Goal: Information Seeking & Learning: Learn about a topic

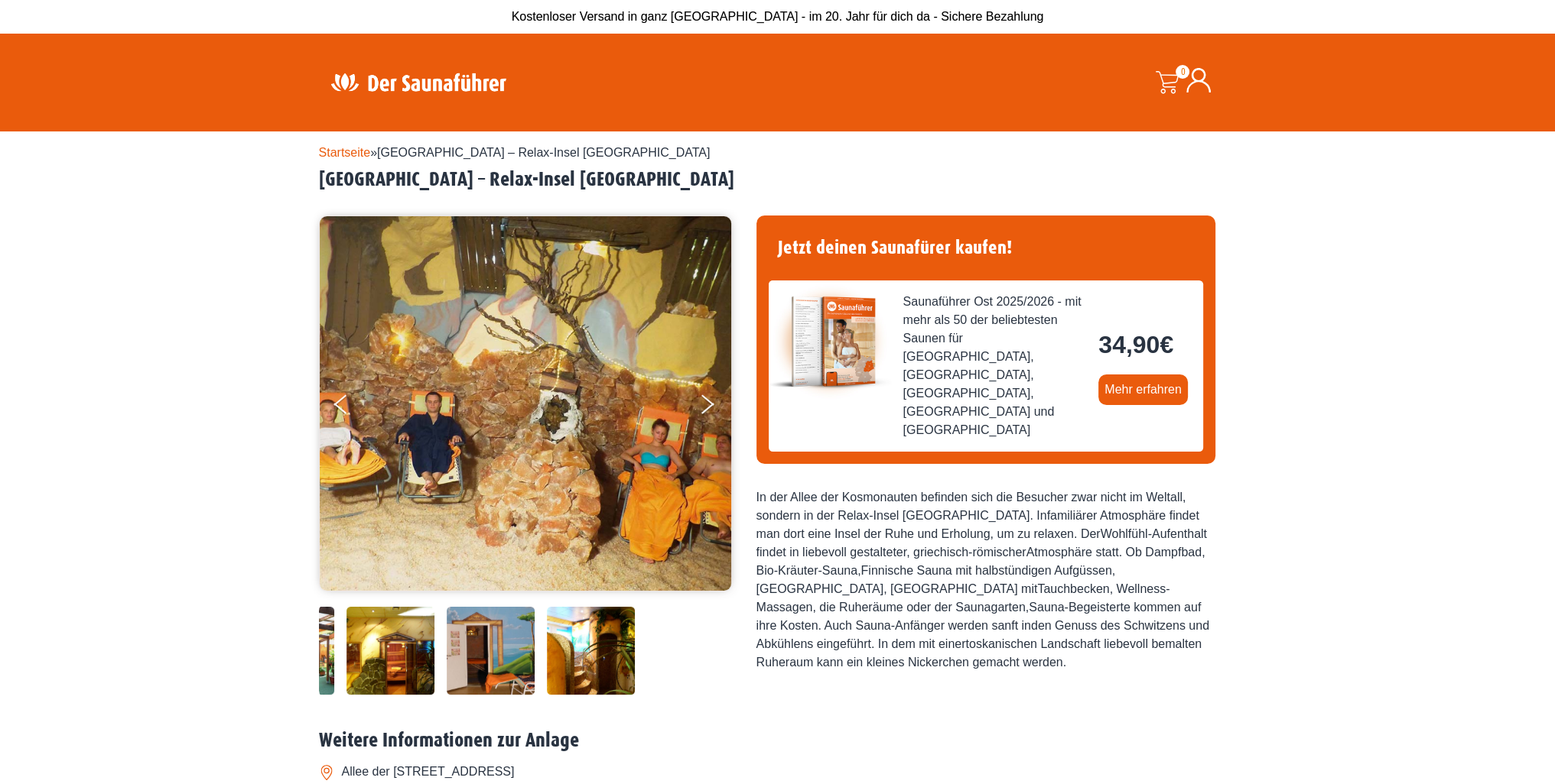
drag, startPoint x: 714, startPoint y: 658, endPoint x: 441, endPoint y: 649, distance: 273.1
click at [441, 649] on div at bounding box center [356, 651] width 619 height 88
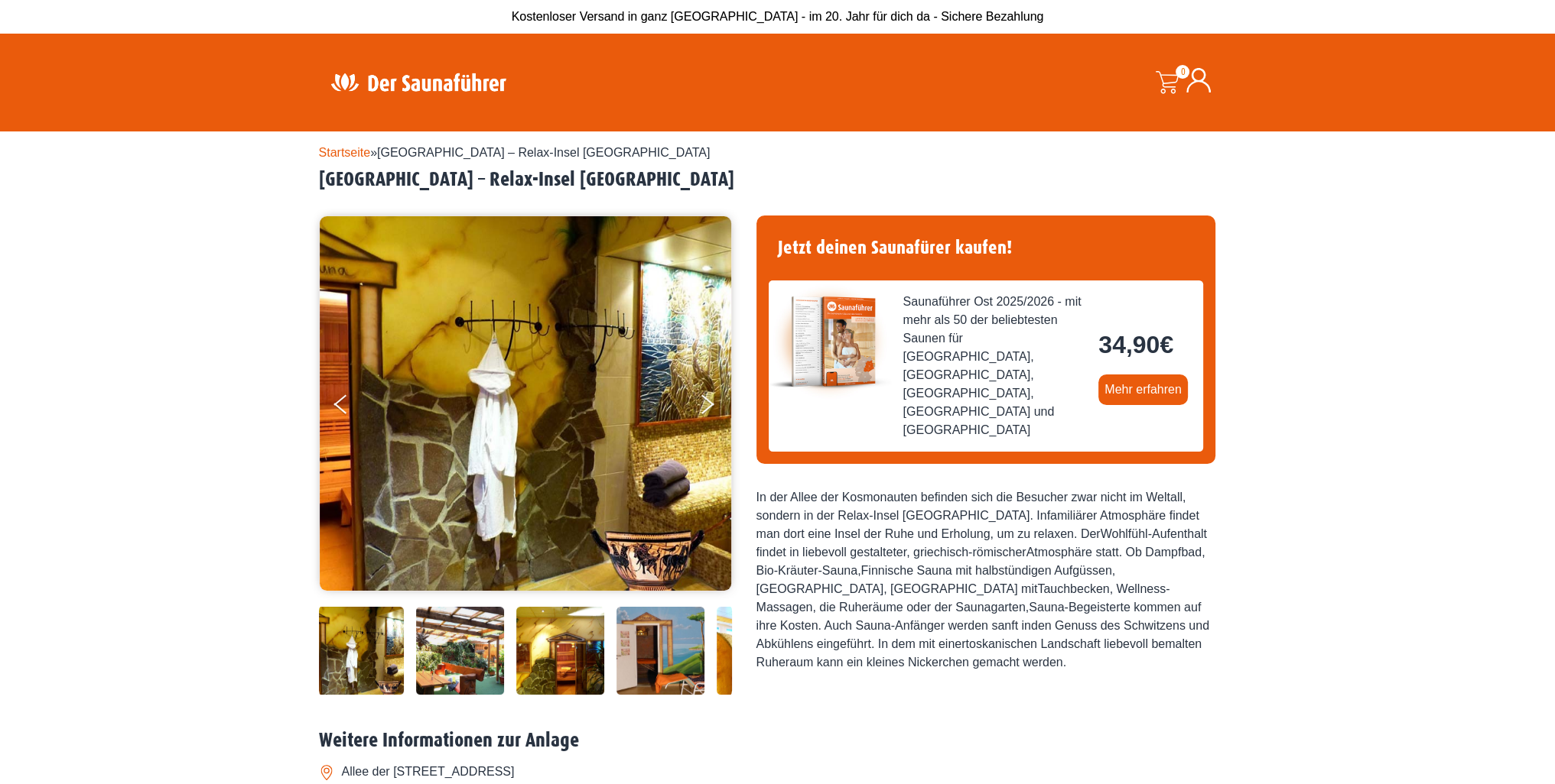
click at [576, 675] on img at bounding box center [560, 651] width 88 height 88
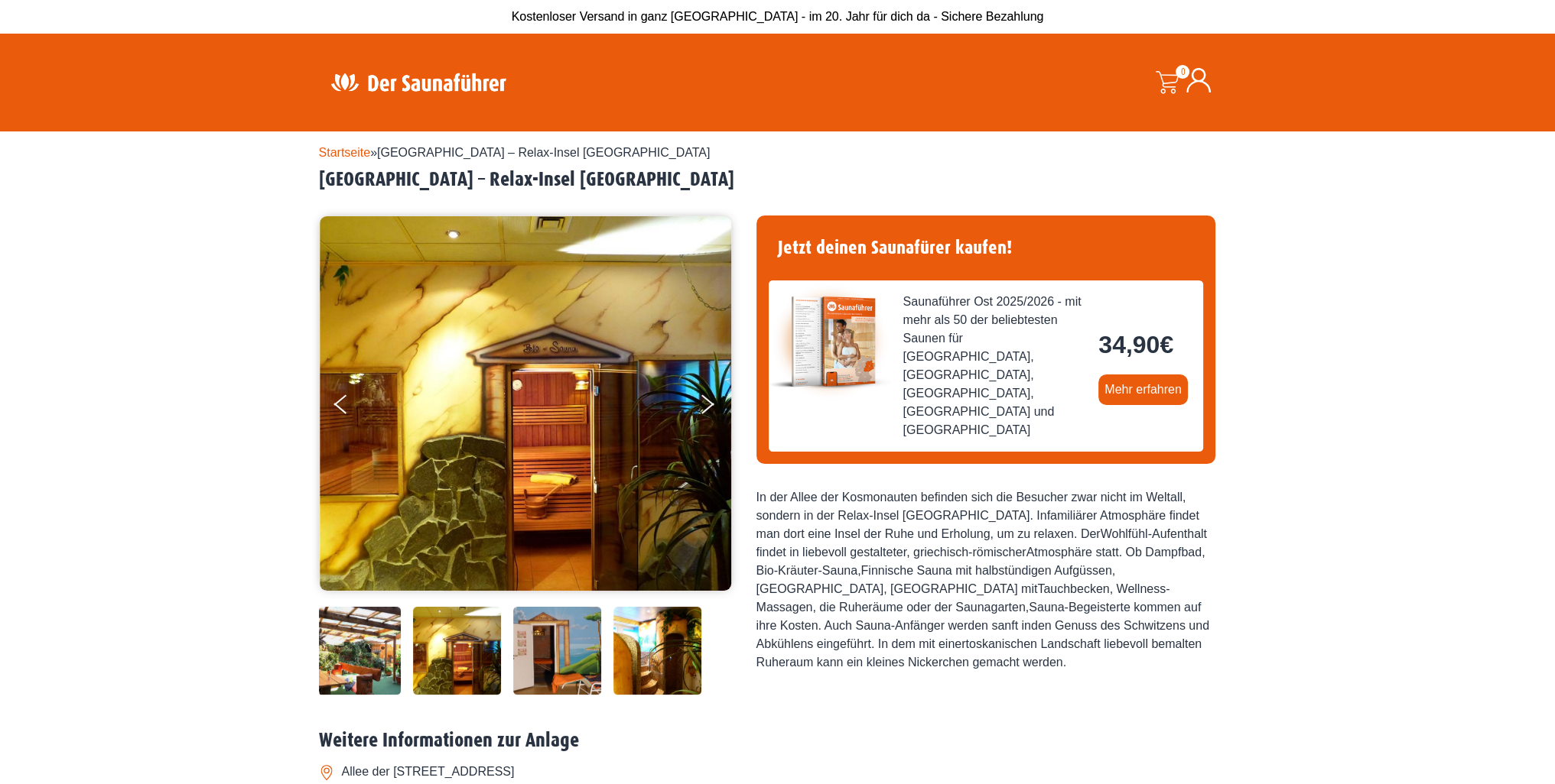
click at [609, 667] on div at bounding box center [422, 651] width 619 height 88
click at [712, 396] on button "Next" at bounding box center [717, 407] width 38 height 38
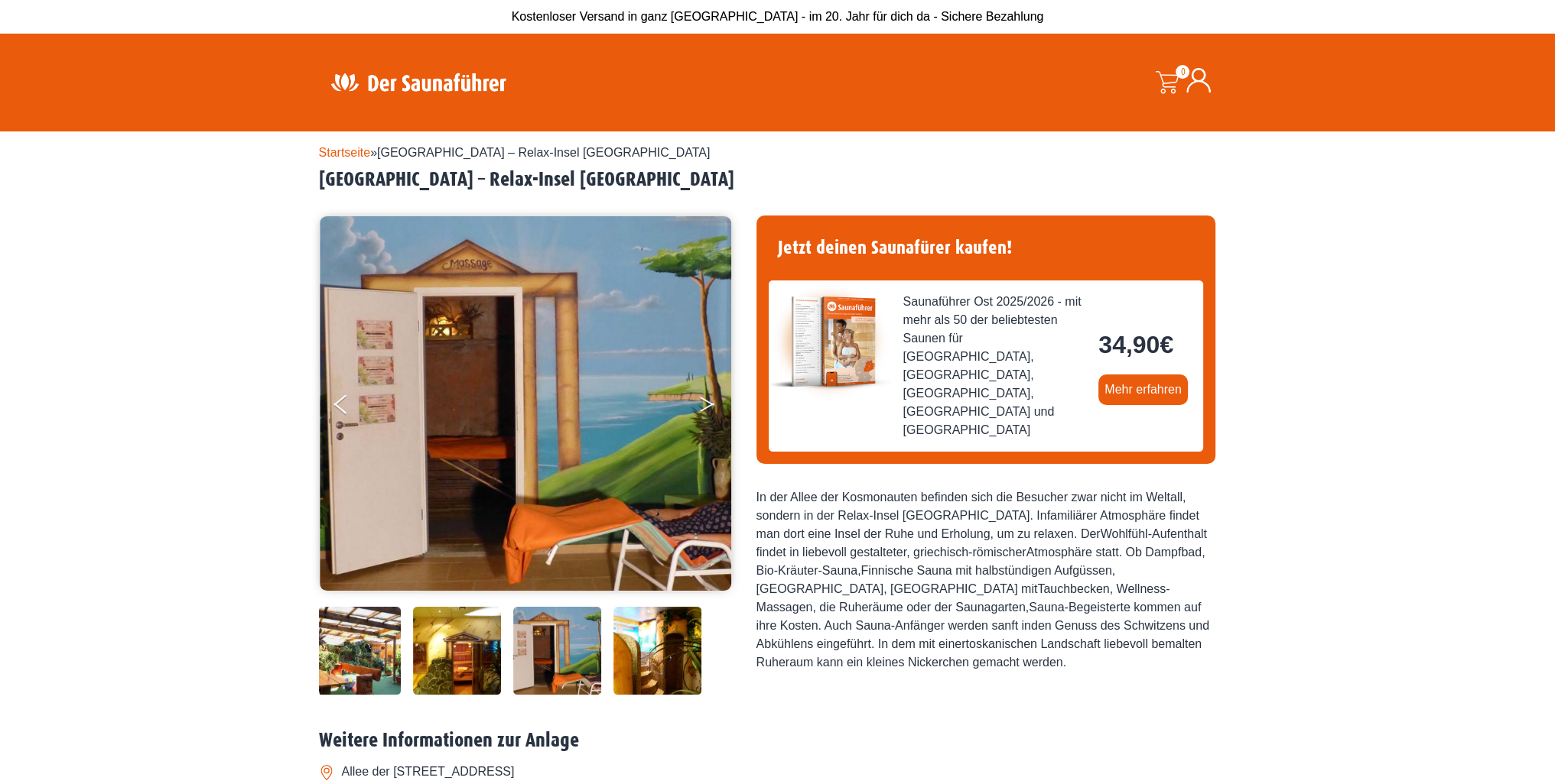
click at [712, 397] on button "Next" at bounding box center [717, 407] width 38 height 38
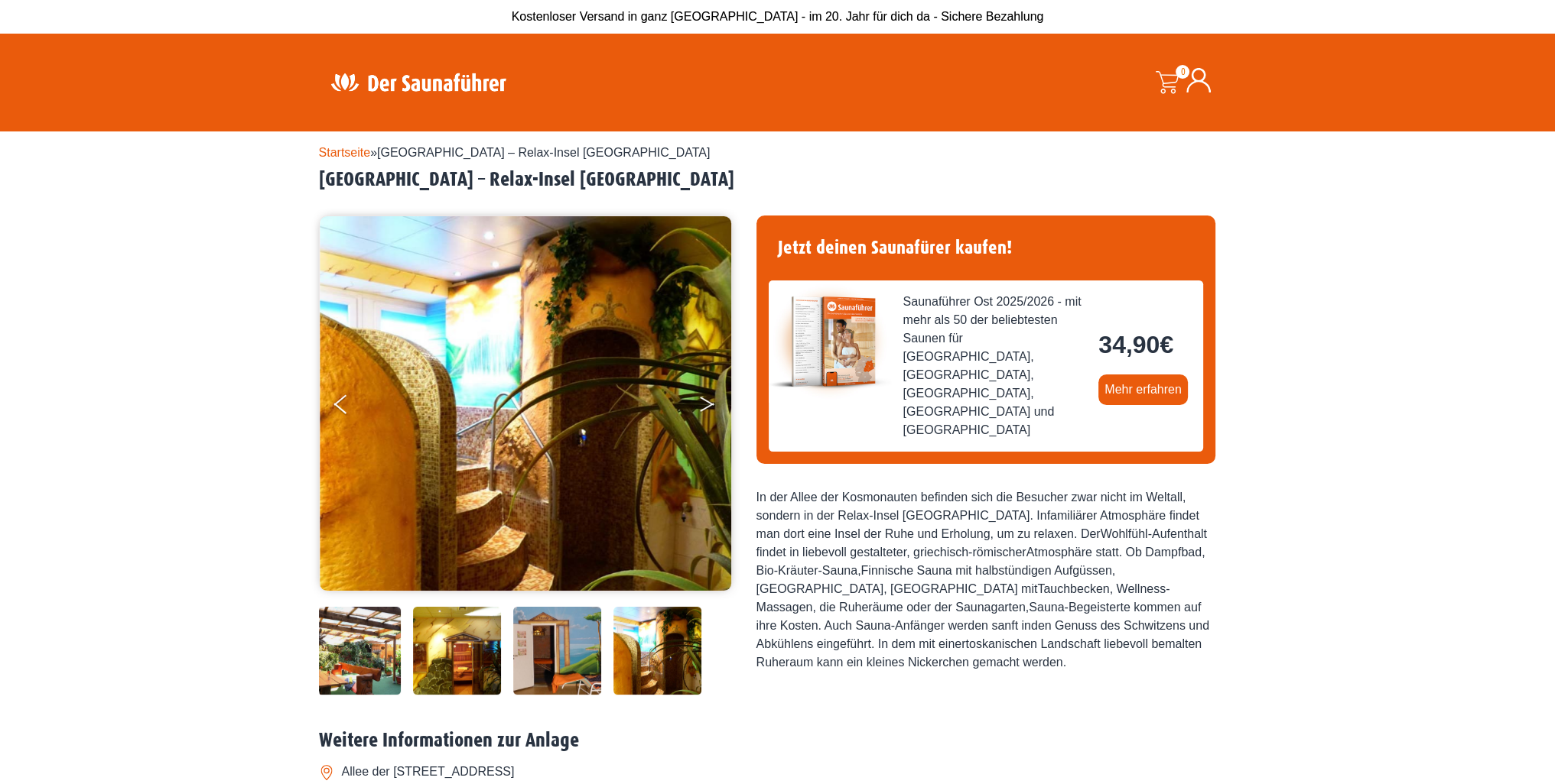
click at [712, 397] on button "Next" at bounding box center [717, 407] width 38 height 38
click at [703, 403] on button "Next" at bounding box center [717, 407] width 38 height 38
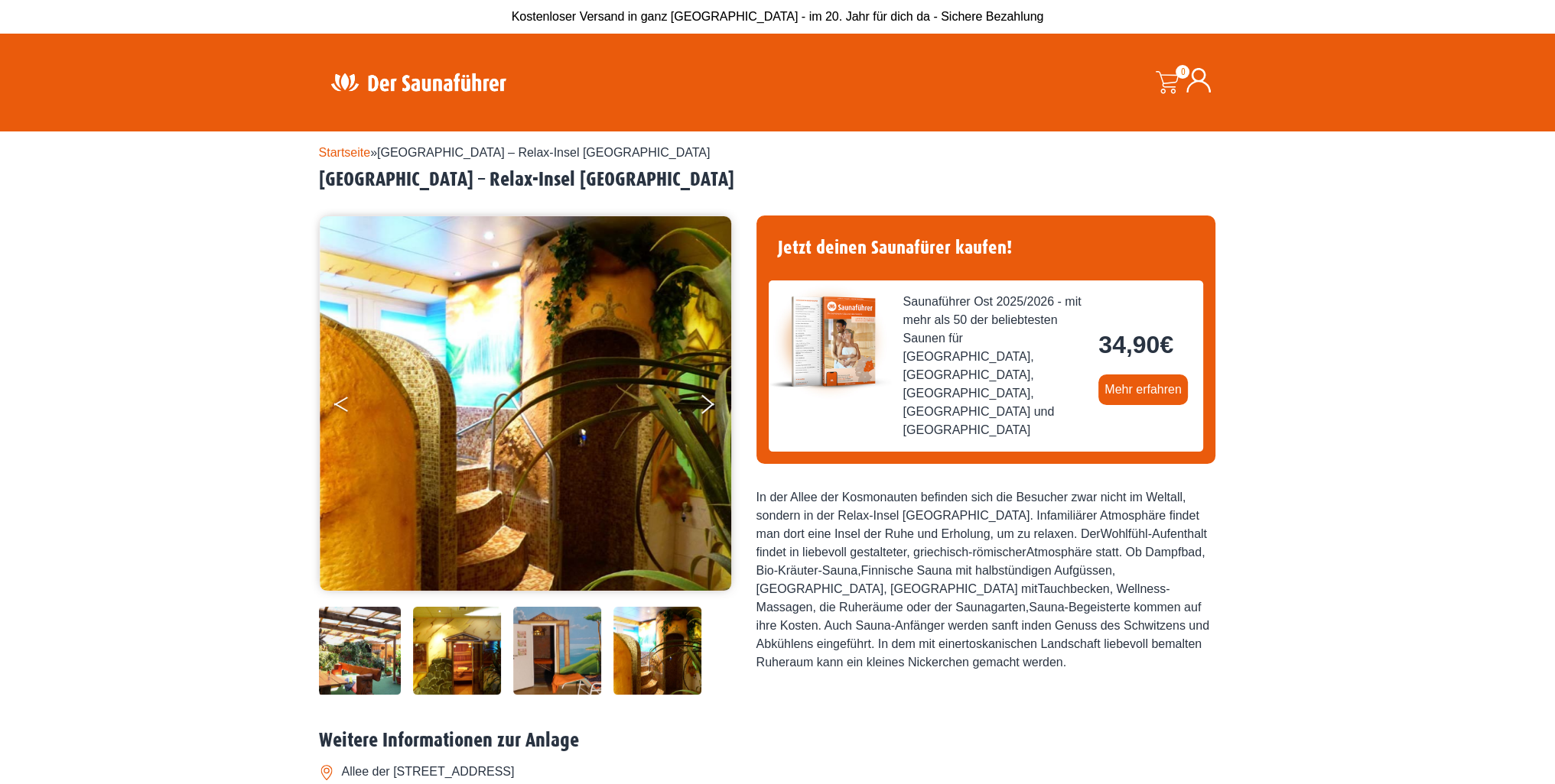
click at [346, 402] on button "Previous" at bounding box center [353, 407] width 38 height 38
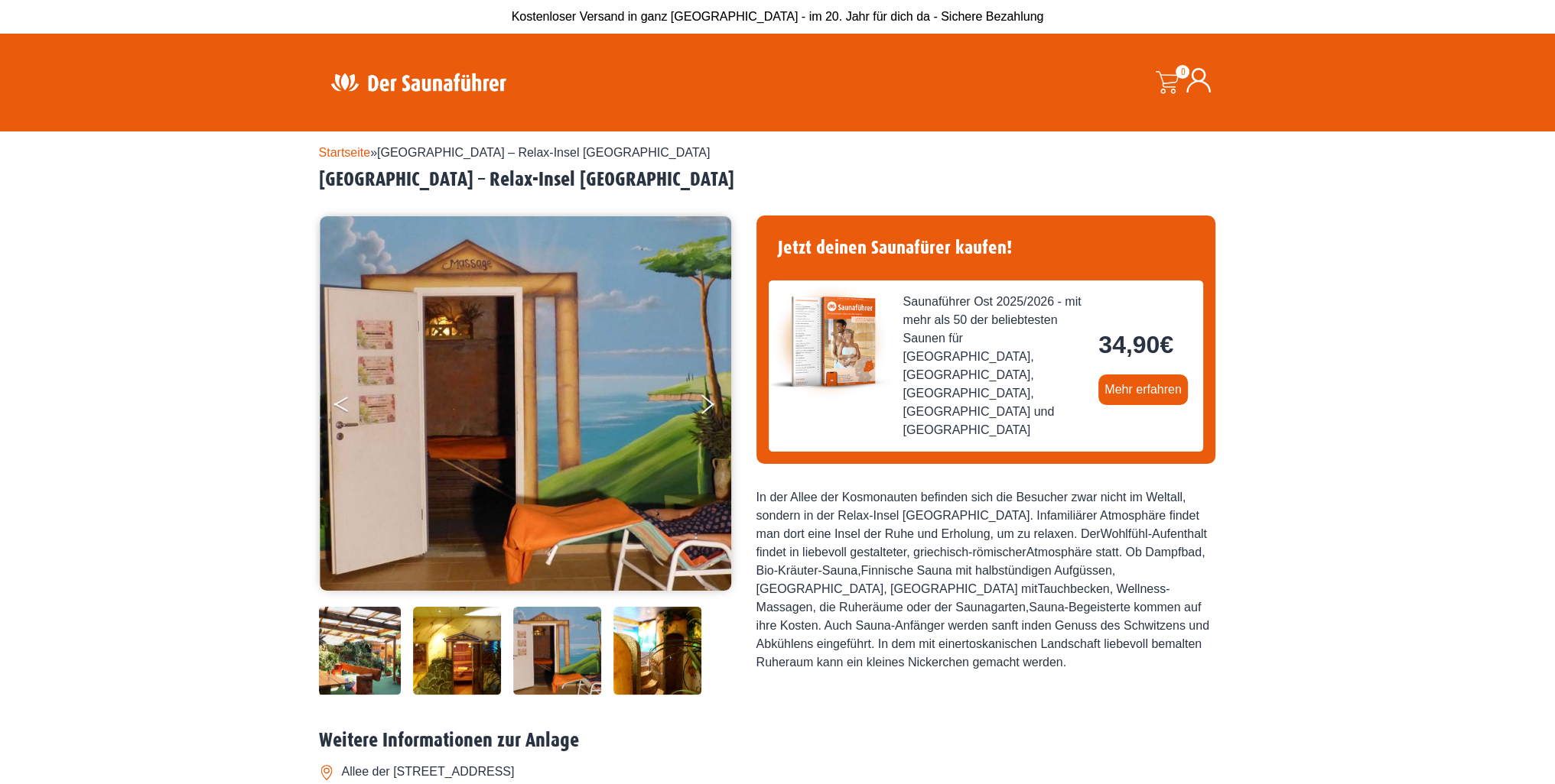
click at [346, 402] on button "Previous" at bounding box center [353, 407] width 38 height 38
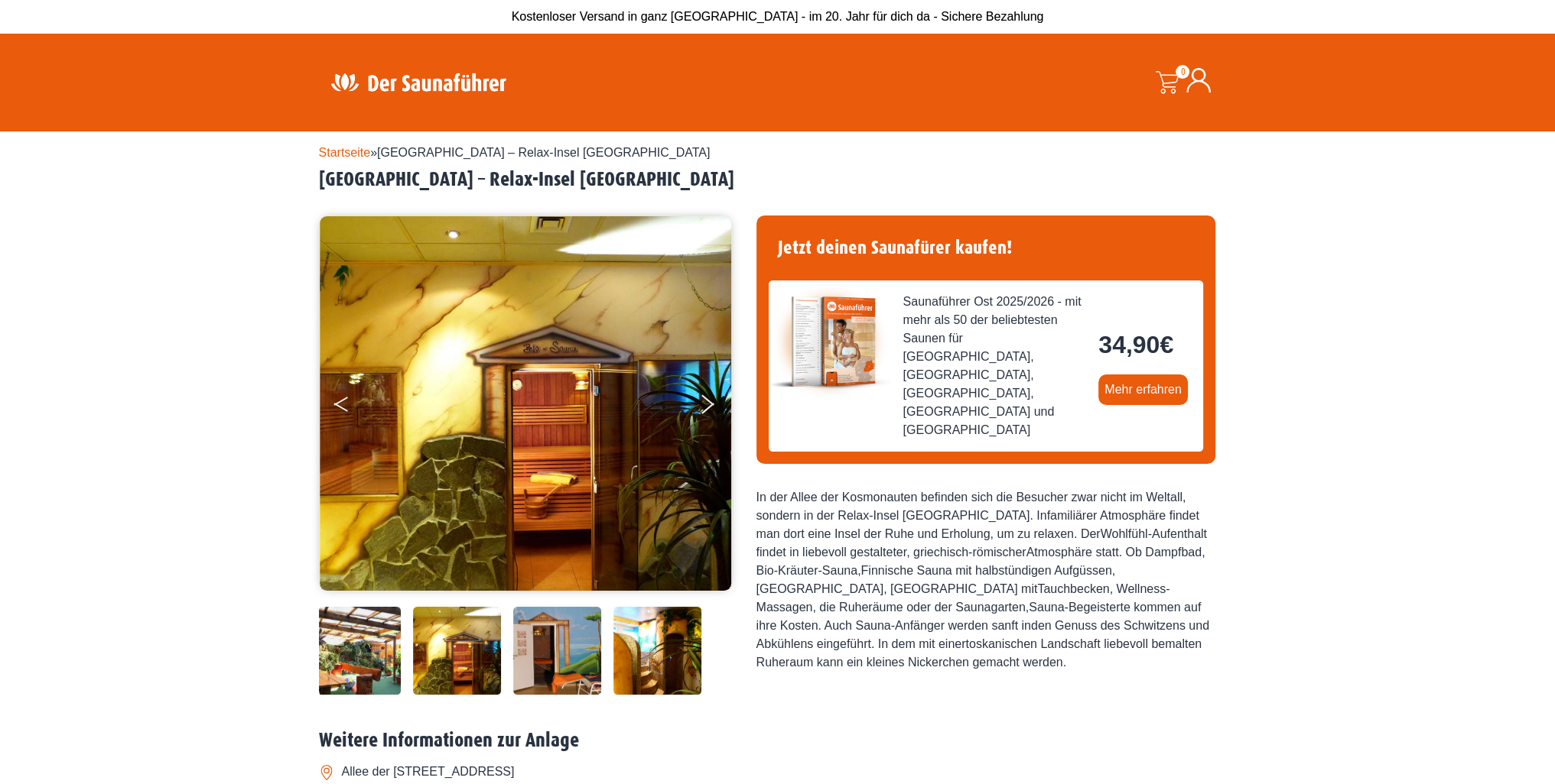
click at [345, 402] on button "Previous" at bounding box center [353, 407] width 38 height 38
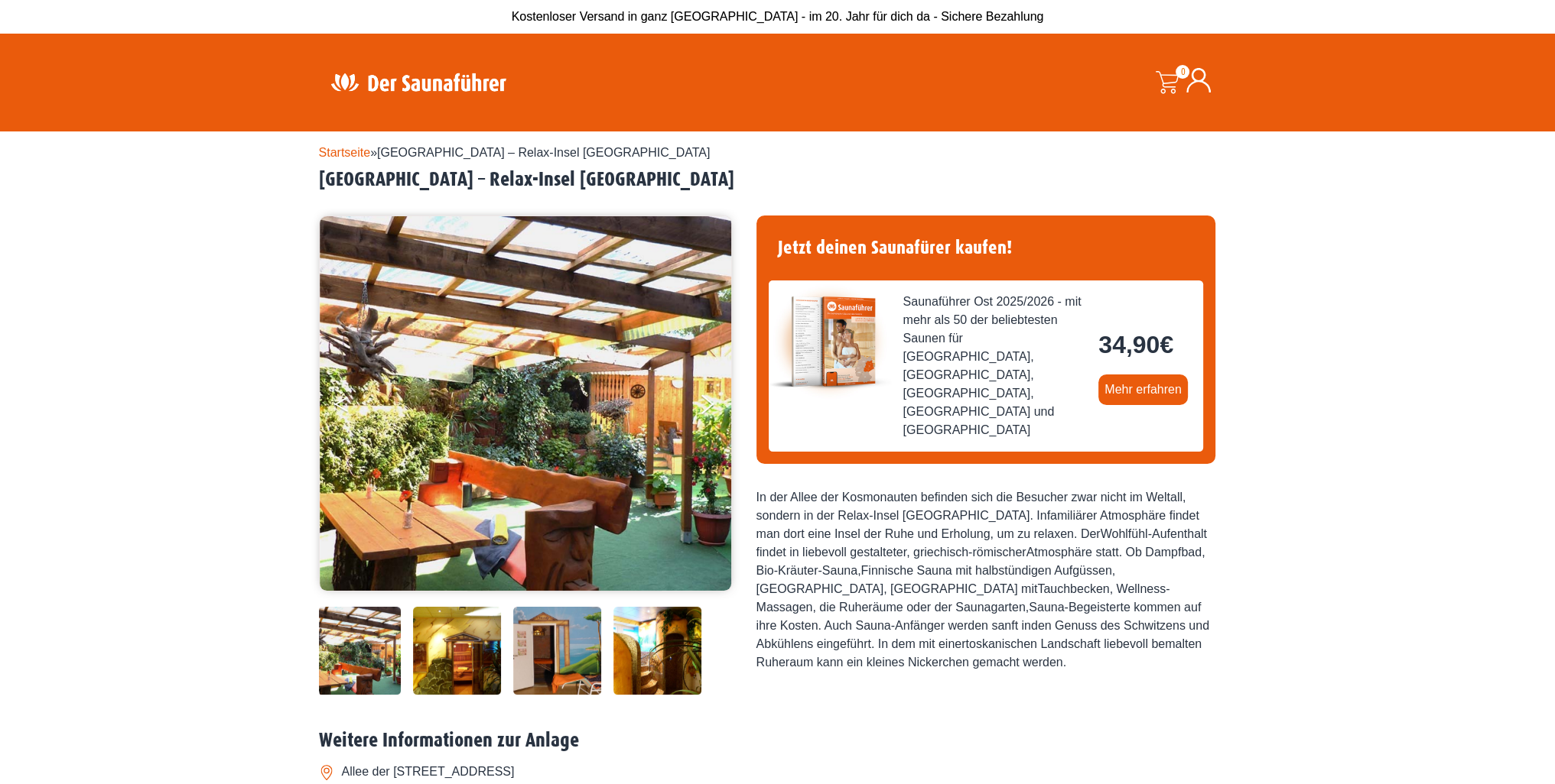
click at [345, 402] on button "Previous" at bounding box center [353, 407] width 38 height 38
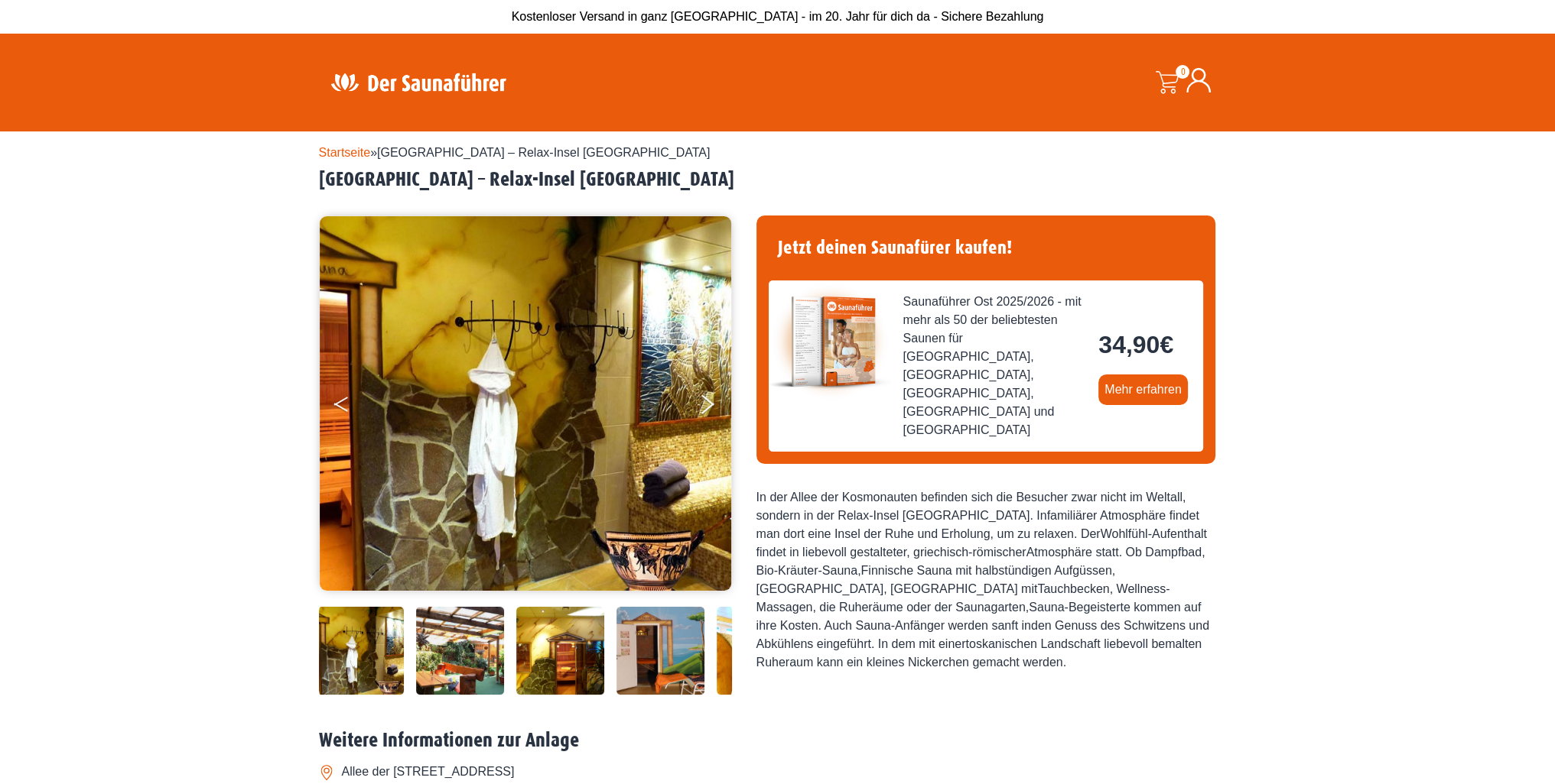
click at [345, 402] on button "Previous" at bounding box center [353, 407] width 38 height 38
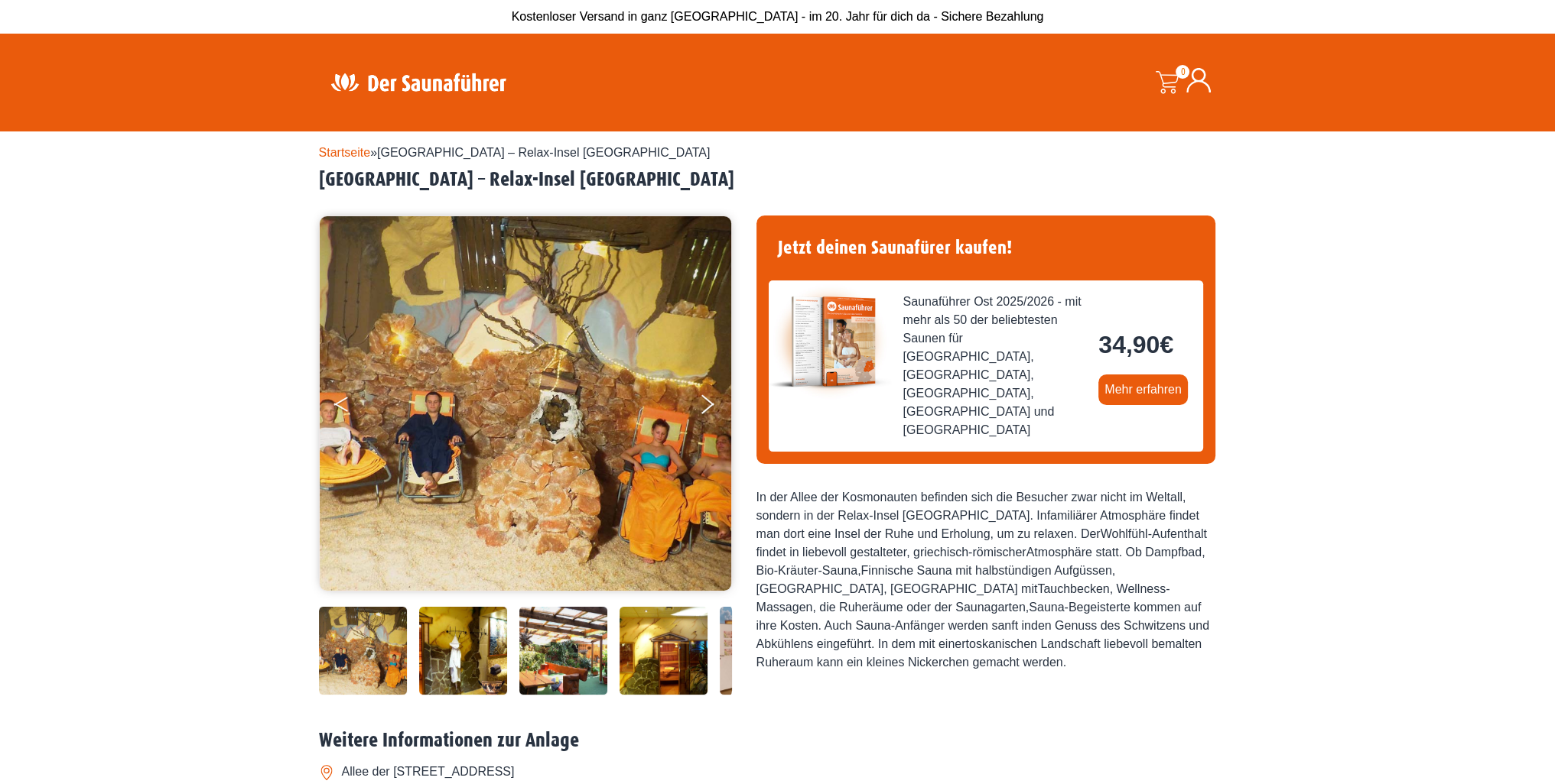
click at [345, 402] on button "Previous" at bounding box center [353, 407] width 38 height 38
click at [340, 402] on button "Previous" at bounding box center [353, 407] width 38 height 38
drag, startPoint x: 337, startPoint y: 408, endPoint x: 340, endPoint y: 443, distance: 35.1
click at [337, 411] on button "Previous" at bounding box center [353, 407] width 38 height 38
click at [371, 629] on img at bounding box center [363, 651] width 88 height 88
